Goal: Task Accomplishment & Management: Use online tool/utility

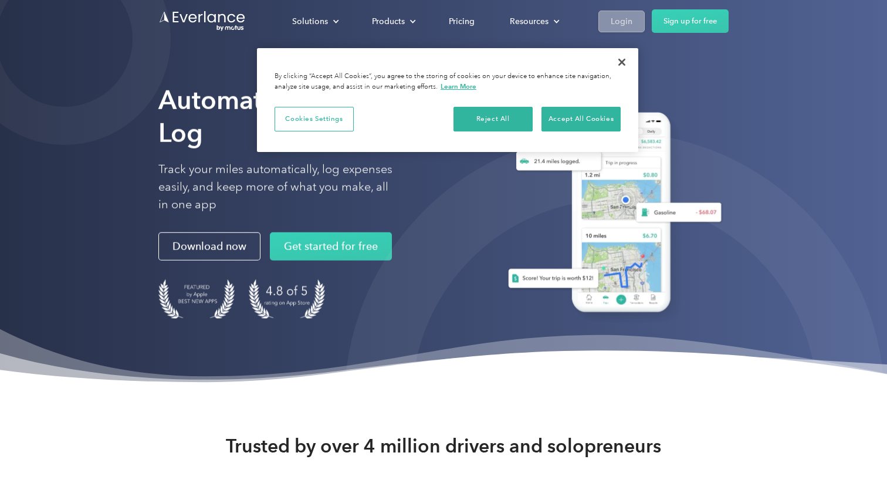
click at [628, 21] on div "Login" at bounding box center [622, 21] width 22 height 15
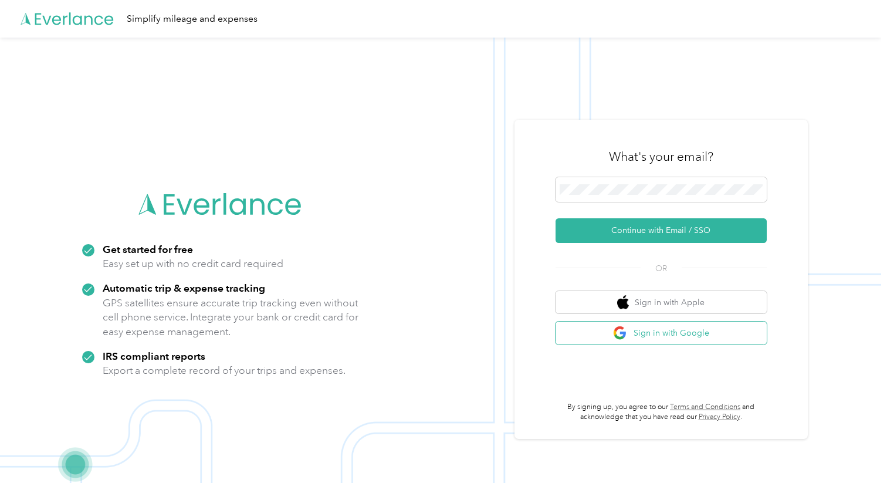
click at [656, 329] on button "Sign in with Google" at bounding box center [661, 332] width 211 height 23
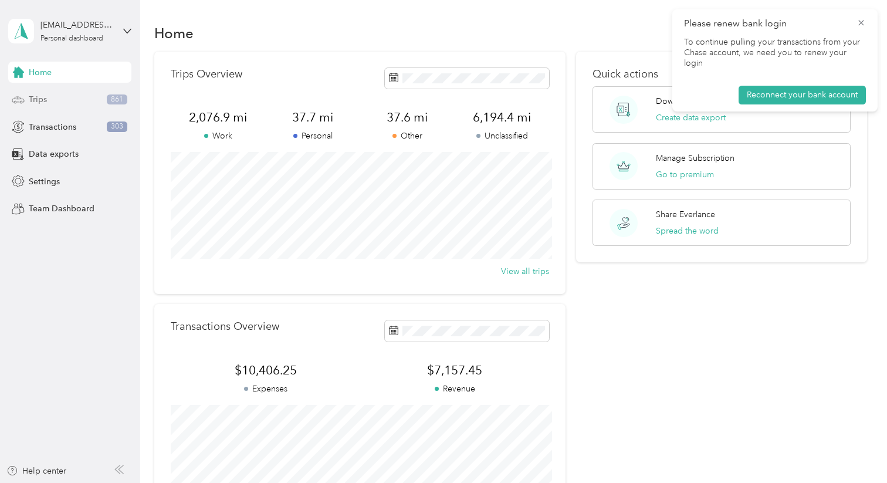
click at [83, 101] on div "Trips 861" at bounding box center [69, 99] width 123 height 21
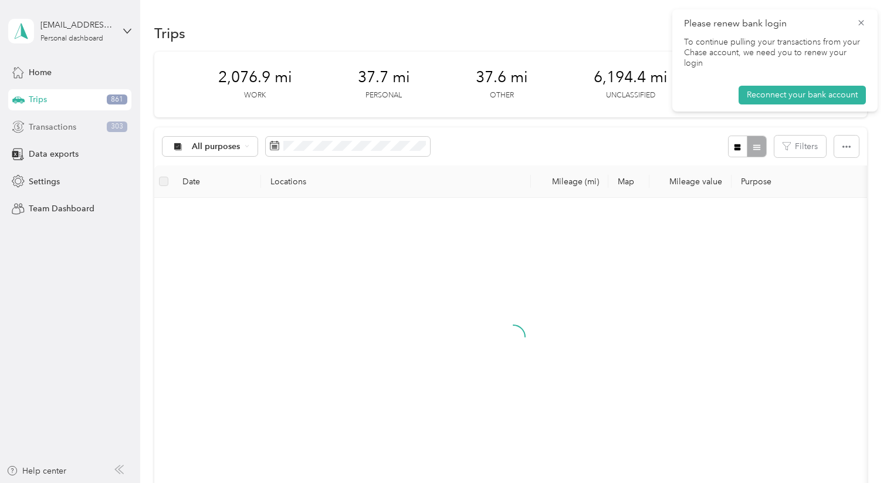
click at [93, 130] on div "Transactions 303" at bounding box center [69, 126] width 123 height 21
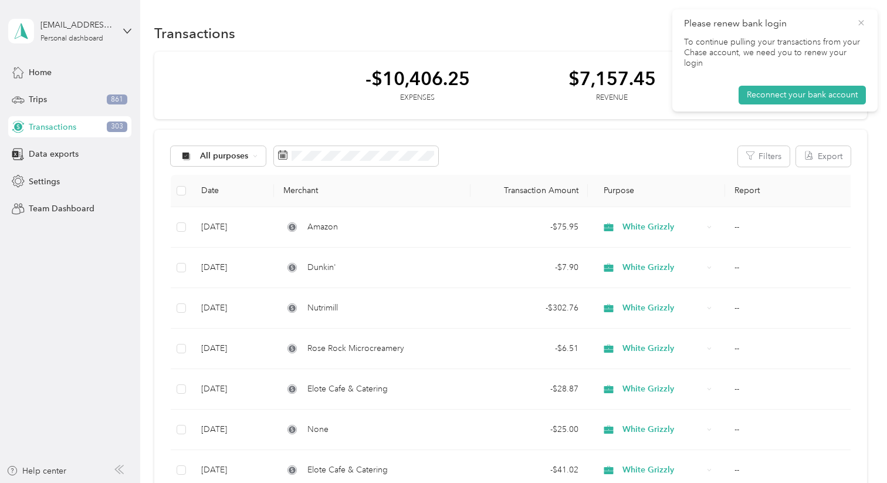
click at [861, 24] on icon at bounding box center [860, 23] width 9 height 11
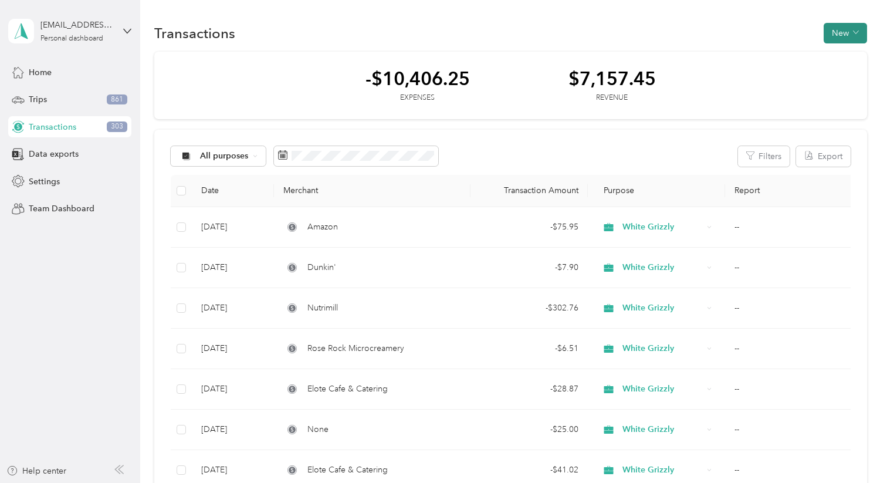
click at [867, 31] on button "New" at bounding box center [845, 33] width 43 height 21
click at [855, 56] on span "Expense" at bounding box center [848, 55] width 32 height 12
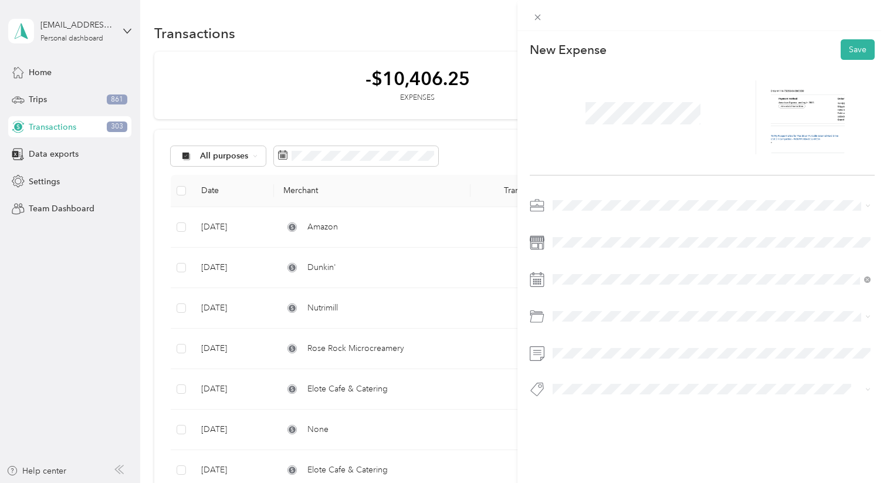
click at [686, 98] on span at bounding box center [642, 113] width 123 height 31
click at [586, 103] on span at bounding box center [642, 113] width 123 height 31
click at [591, 193] on div "New Expense Save" at bounding box center [702, 238] width 370 height 415
click at [581, 266] on span "White Grizzly" at bounding box center [581, 267] width 48 height 10
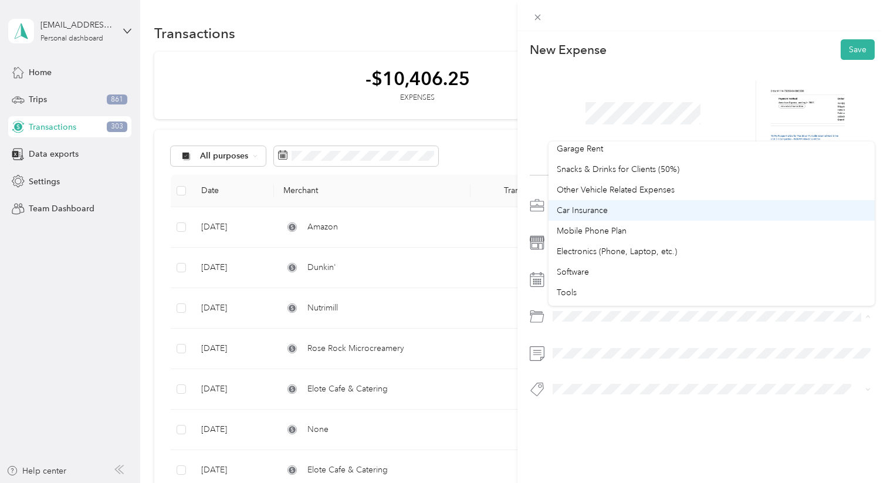
scroll to position [227, 0]
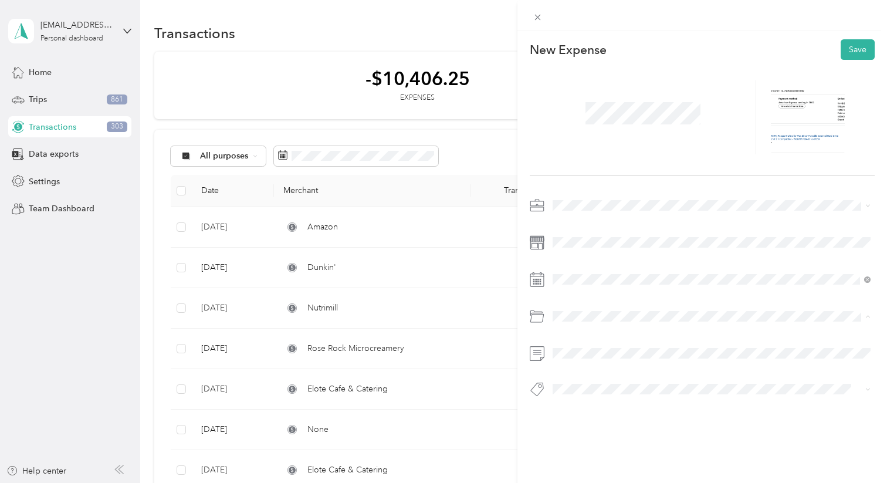
click at [672, 244] on span "Electronics (Phone, Laptop, etc.)" at bounding box center [617, 245] width 120 height 10
click at [868, 49] on button "Save" at bounding box center [858, 49] width 34 height 21
